Goal: Transaction & Acquisition: Book appointment/travel/reservation

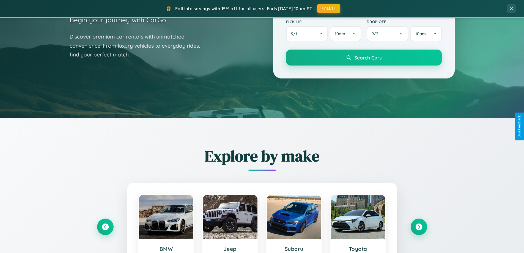
scroll to position [237, 0]
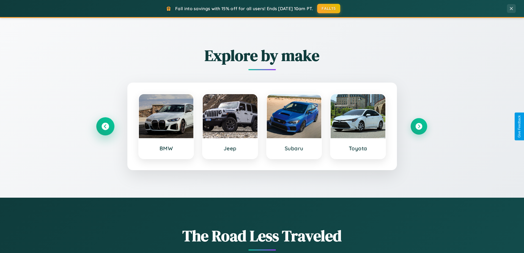
click at [105, 126] on icon at bounding box center [104, 126] width 7 height 7
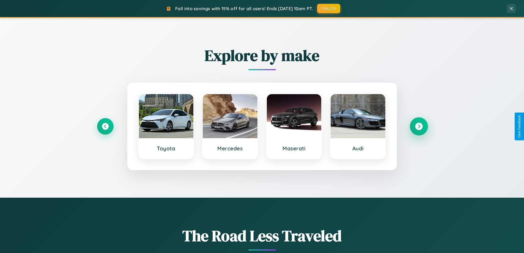
click at [418, 126] on icon at bounding box center [418, 126] width 7 height 7
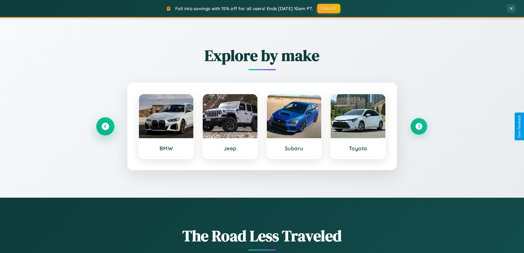
click at [105, 126] on icon at bounding box center [104, 126] width 7 height 7
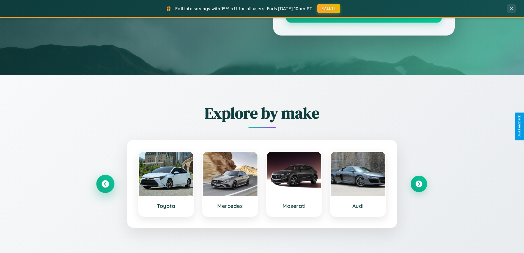
scroll to position [0, 0]
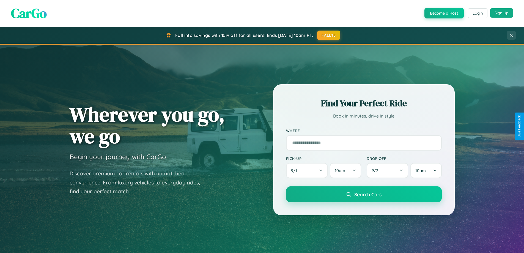
click at [501, 13] on button "Sign Up" at bounding box center [501, 12] width 23 height 9
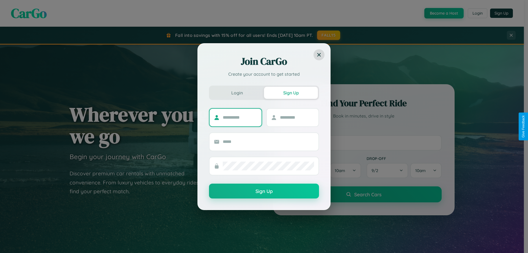
click at [240, 117] on input "text" at bounding box center [240, 117] width 34 height 9
type input "******"
click at [297, 117] on input "text" at bounding box center [297, 117] width 34 height 9
type input "****"
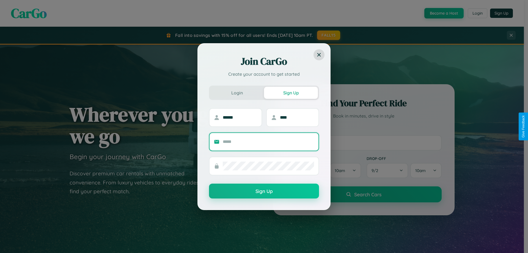
click at [268, 141] on input "text" at bounding box center [268, 141] width 91 height 9
type input "**********"
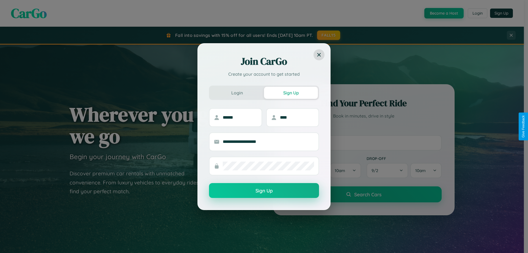
click at [264, 190] on button "Sign Up" at bounding box center [264, 190] width 110 height 15
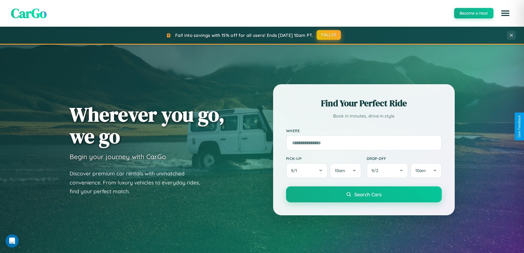
click at [329, 35] on button "FALL15" at bounding box center [328, 35] width 24 height 10
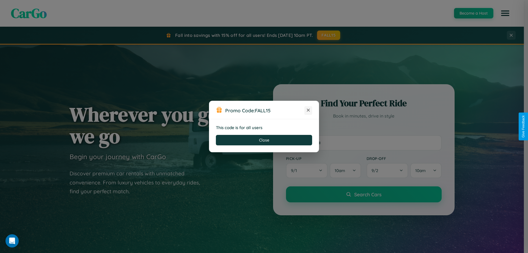
click at [308, 110] on icon at bounding box center [307, 109] width 5 height 5
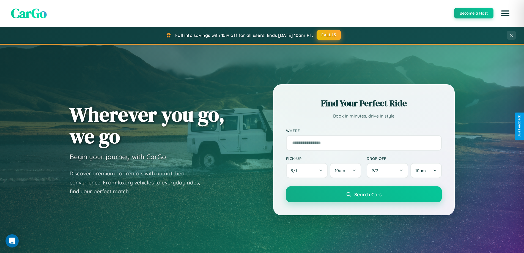
click at [329, 35] on button "FALL15" at bounding box center [328, 35] width 24 height 10
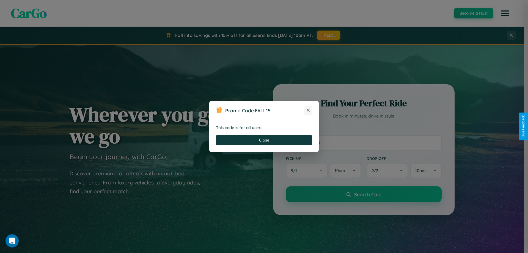
click at [308, 110] on icon at bounding box center [307, 109] width 5 height 5
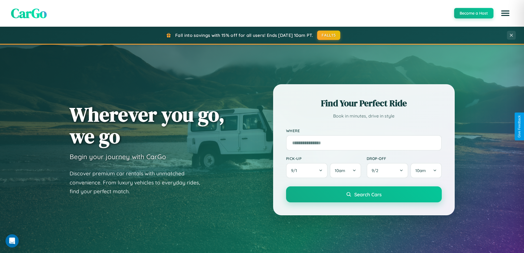
scroll to position [237, 0]
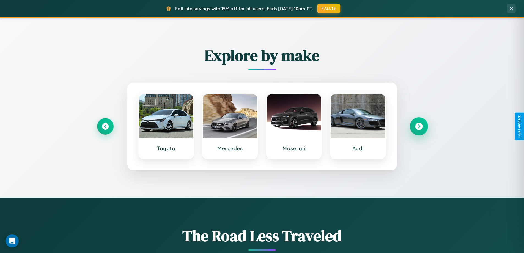
click at [418, 126] on icon at bounding box center [418, 126] width 7 height 7
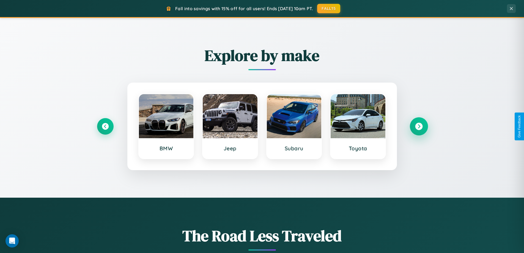
click at [418, 126] on icon at bounding box center [418, 126] width 7 height 7
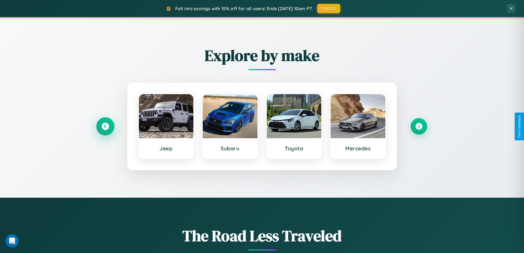
click at [105, 126] on icon at bounding box center [104, 126] width 7 height 7
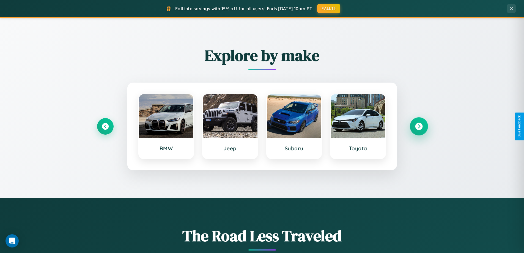
click at [418, 126] on icon at bounding box center [418, 126] width 7 height 7
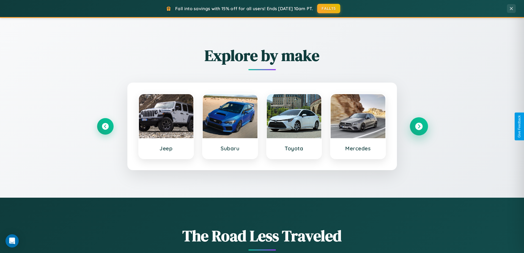
click at [418, 126] on icon at bounding box center [418, 126] width 7 height 7
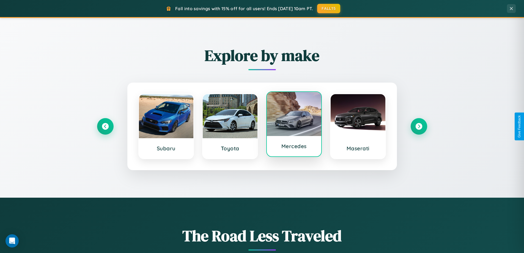
click at [294, 125] on div at bounding box center [294, 114] width 55 height 44
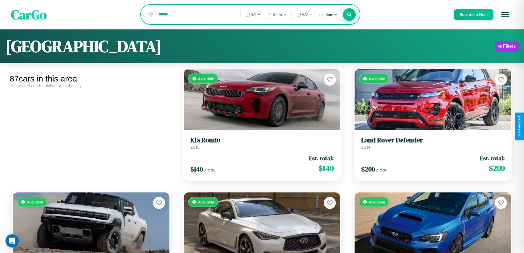
type input "******"
click at [349, 15] on icon at bounding box center [349, 14] width 5 height 5
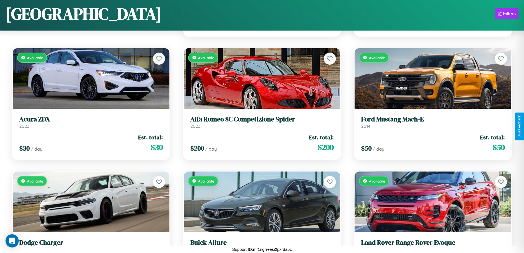
scroll to position [324, 0]
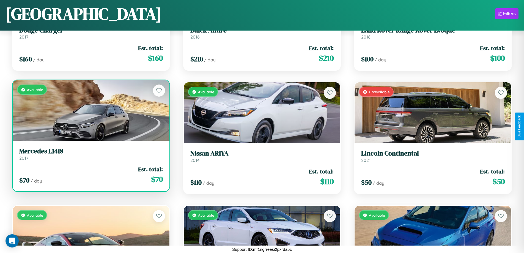
click at [90, 156] on link "Mercedes L1418 2017" at bounding box center [90, 153] width 143 height 13
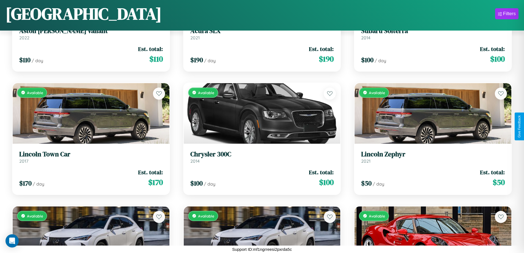
scroll to position [570, 0]
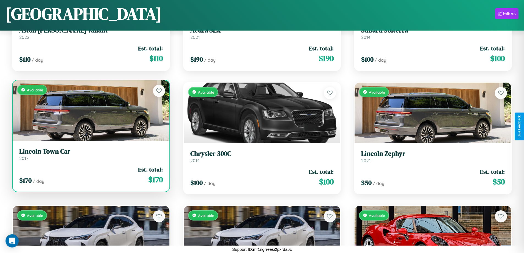
click at [90, 155] on h3 "Lincoln Town Car" at bounding box center [90, 151] width 143 height 8
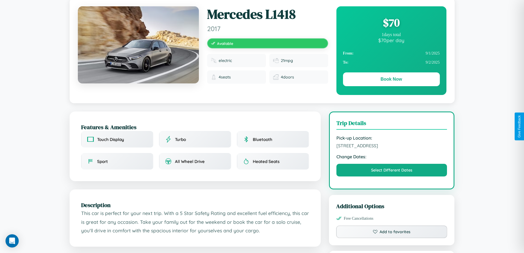
scroll to position [181, 0]
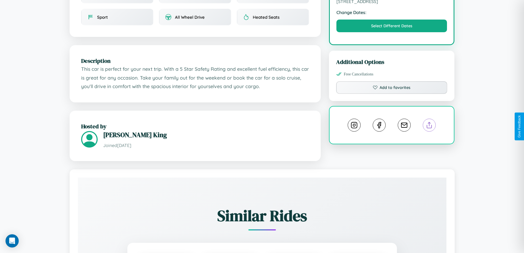
click at [429, 126] on line at bounding box center [429, 124] width 0 height 4
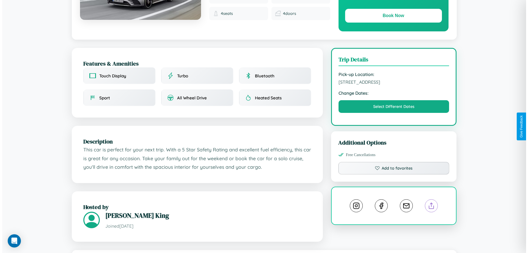
scroll to position [0, 0]
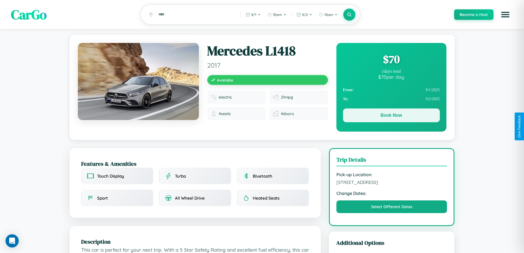
click at [391, 116] on button "Book Now" at bounding box center [391, 115] width 97 height 14
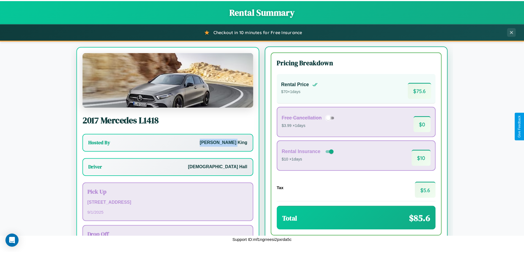
scroll to position [26, 0]
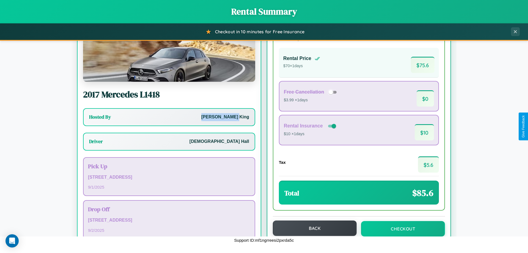
click at [312, 228] on button "Back" at bounding box center [315, 227] width 84 height 15
